Goal: Information Seeking & Learning: Understand process/instructions

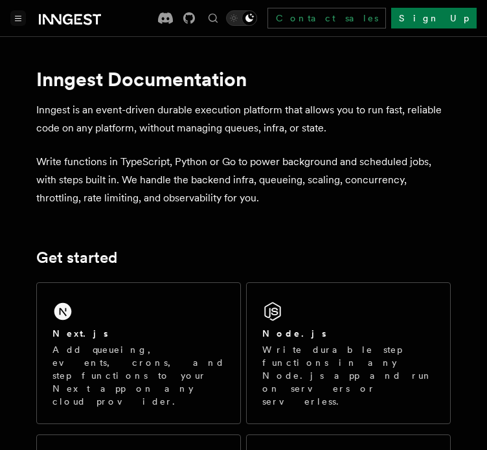
click at [13, 20] on button "Toggle navigation" at bounding box center [18, 18] width 16 height 16
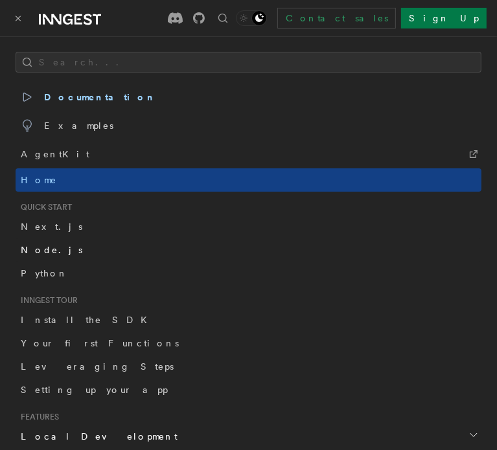
click at [36, 249] on span "Node.js" at bounding box center [52, 250] width 62 height 10
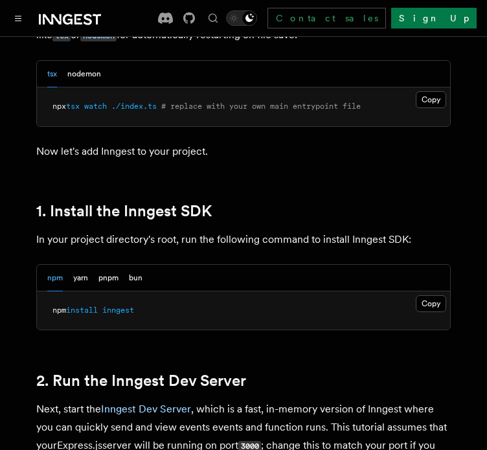
scroll to position [730, 0]
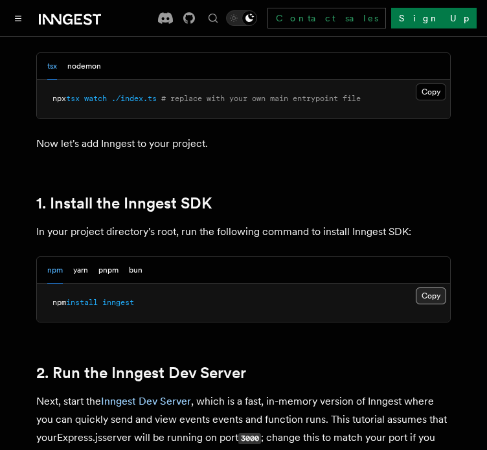
click at [430, 299] on button "Copy Copied" at bounding box center [431, 296] width 30 height 17
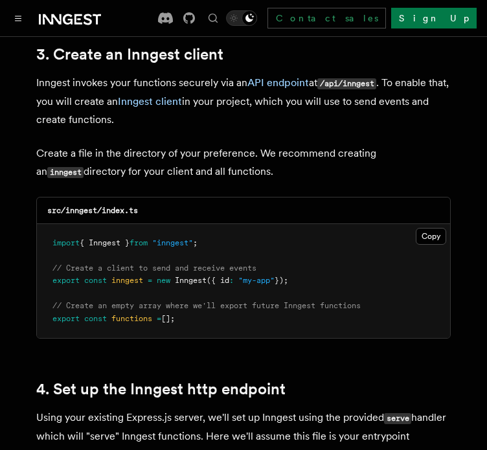
scroll to position [1666, 0]
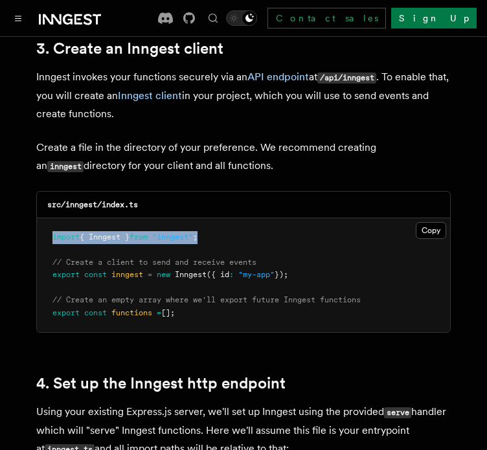
drag, startPoint x: 44, startPoint y: 222, endPoint x: 228, endPoint y: 222, distance: 183.9
click at [228, 222] on pre "import { Inngest } from "inngest" ; // Create a client to send and receive even…" at bounding box center [243, 275] width 413 height 115
copy span "import { Inngest } from "inngest" ;"
drag, startPoint x: 47, startPoint y: 243, endPoint x: 317, endPoint y: 258, distance: 271.1
click at [317, 258] on pre "import { Inngest } from "inngest" ; // Create a client to send and receive even…" at bounding box center [243, 275] width 413 height 115
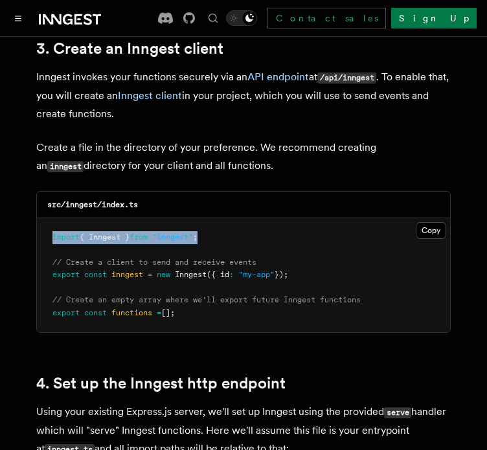
copy code "// Create a client to send and receive events export const inngest = new Innges…"
drag, startPoint x: 51, startPoint y: 279, endPoint x: 190, endPoint y: 300, distance: 140.1
click at [190, 300] on pre "import { Inngest } from "inngest" ; // Create a client to send and receive even…" at bounding box center [243, 275] width 413 height 115
copy code "// Create an empty array where we'll export future Inngest functions export con…"
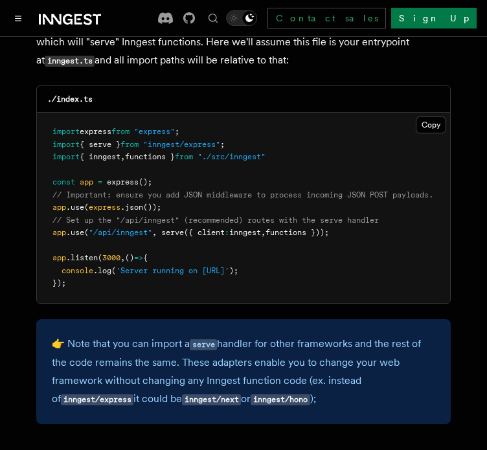
scroll to position [2056, 0]
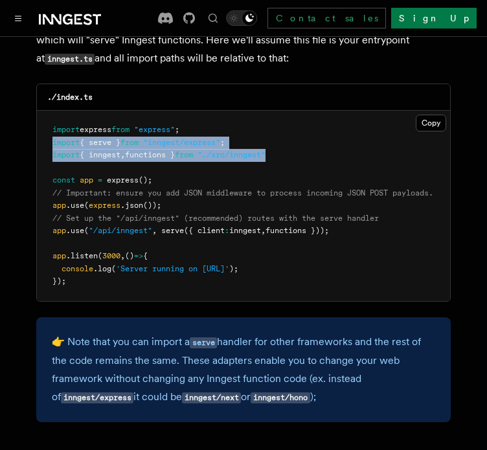
drag, startPoint x: 51, startPoint y: 126, endPoint x: 295, endPoint y: 142, distance: 244.7
click at [295, 142] on pre "import express from "express" ; import { serve } from "inngest/express" ; impor…" at bounding box center [243, 206] width 413 height 190
copy code "import { serve } from "inngest/express" ; import { inngest , functions } from "…"
